Goal: Information Seeking & Learning: Learn about a topic

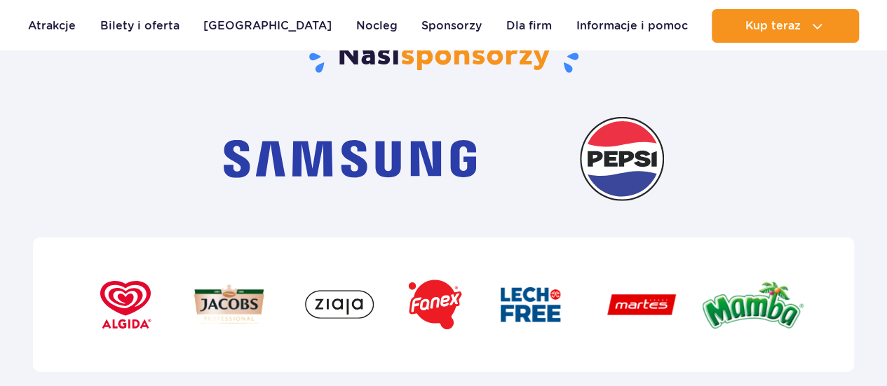
scroll to position [4975, 0]
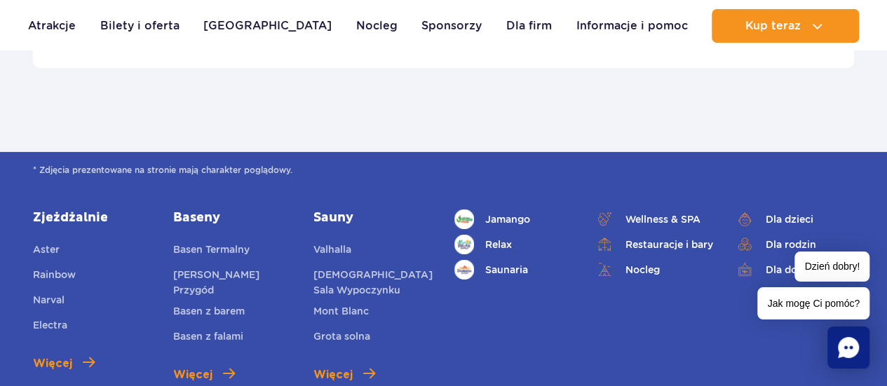
drag, startPoint x: 895, startPoint y: 22, endPoint x: 887, endPoint y: 319, distance: 297.3
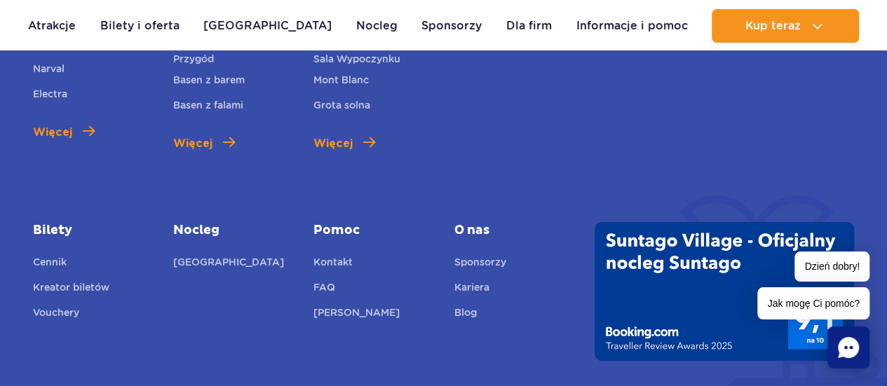
scroll to position [5180, 0]
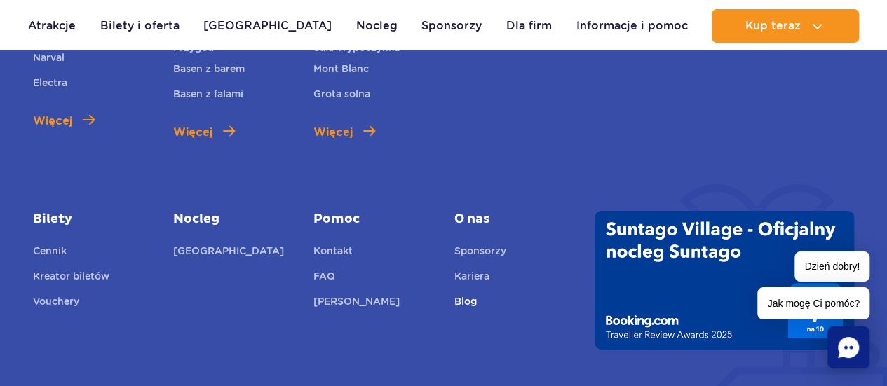
click at [467, 294] on link "Blog" at bounding box center [465, 304] width 22 height 20
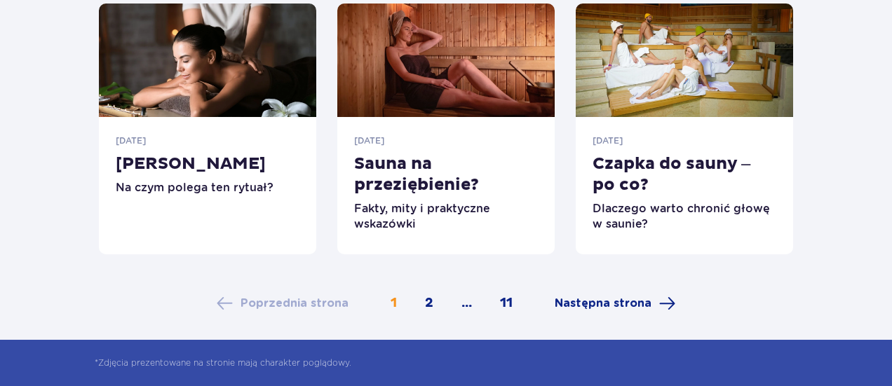
scroll to position [771, 0]
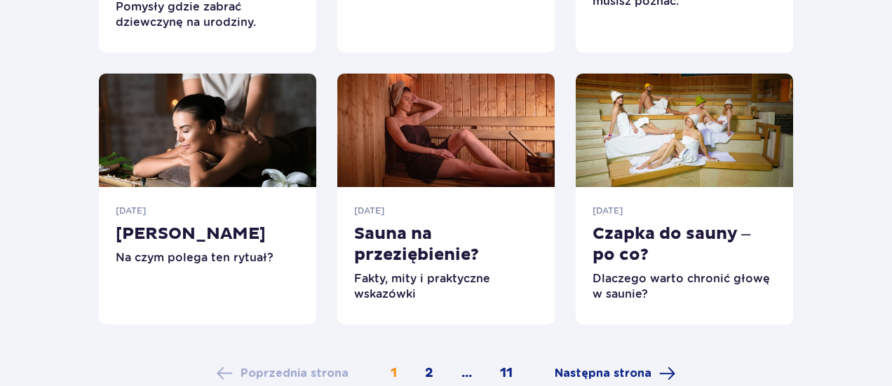
click at [429, 366] on link "2" at bounding box center [428, 373] width 29 height 15
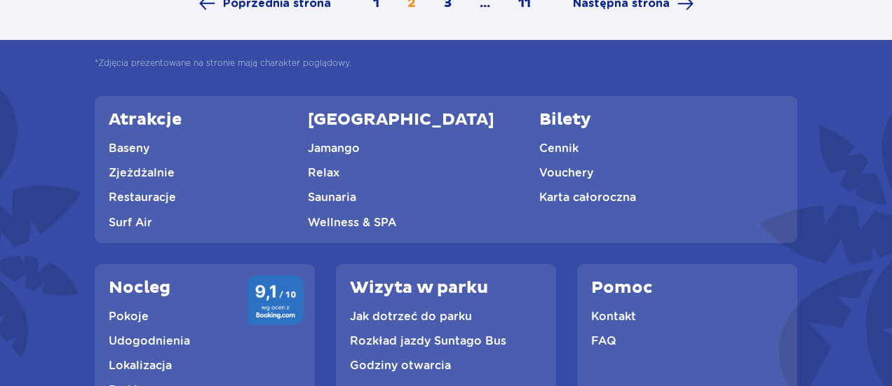
scroll to position [1032, 0]
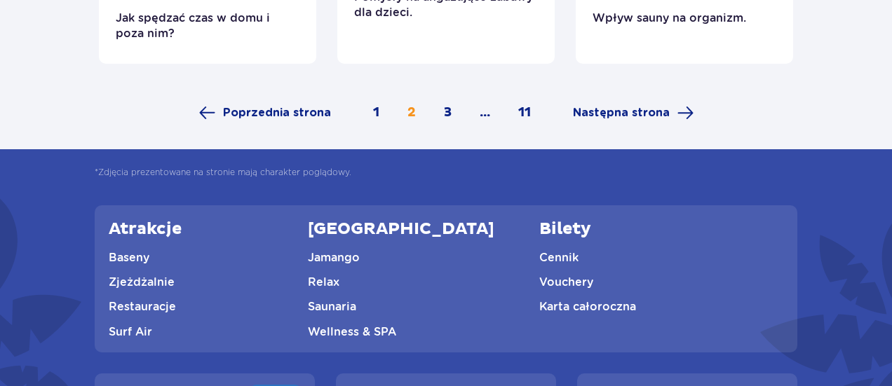
click at [378, 105] on link "1" at bounding box center [375, 112] width 27 height 15
